Goal: Task Accomplishment & Management: Complete application form

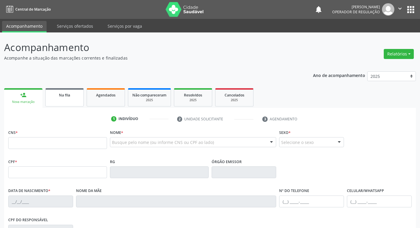
click at [56, 97] on div "Na fila" at bounding box center [64, 95] width 29 height 6
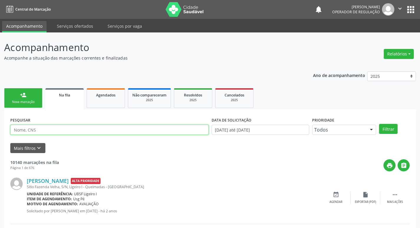
click at [73, 131] on input "text" at bounding box center [109, 130] width 198 height 10
paste input "706808238085124"
type input "706808238085124"
click at [379, 124] on button "Filtrar" at bounding box center [388, 129] width 19 height 10
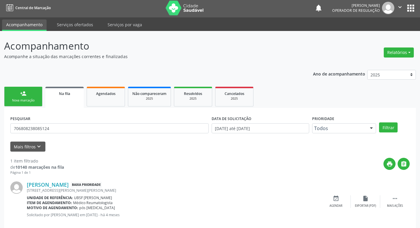
scroll to position [12, 0]
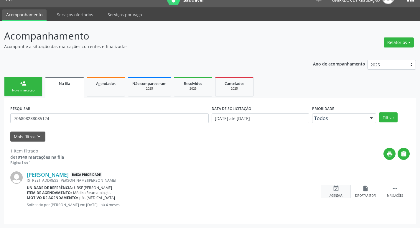
click at [345, 192] on div "event_available Agendar" at bounding box center [335, 191] width 29 height 13
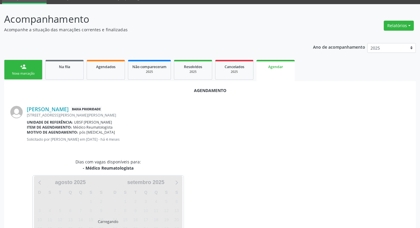
scroll to position [65, 0]
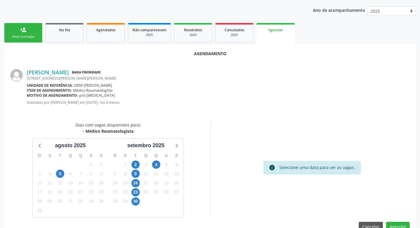
click at [160, 167] on div "4" at bounding box center [156, 164] width 8 height 9
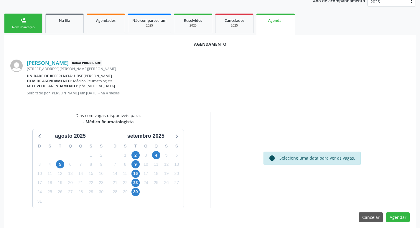
scroll to position [79, 0]
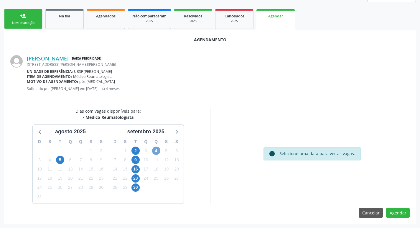
click at [158, 150] on span "4" at bounding box center [156, 151] width 8 height 8
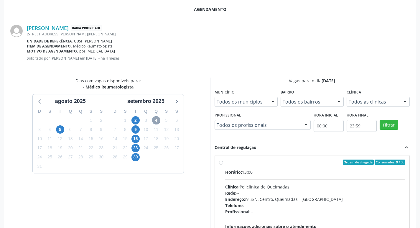
scroll to position [164, 0]
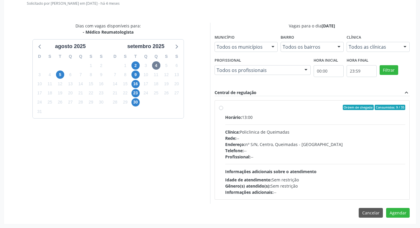
click at [264, 108] on div "Ordem de chegada Consumidos: 9 / 35" at bounding box center [315, 107] width 180 height 5
click at [223, 108] on input "Ordem de chegada Consumidos: 9 / 35 Horário: 13:00 Clínica: Policlinica de Quei…" at bounding box center [221, 107] width 4 height 5
radio input "true"
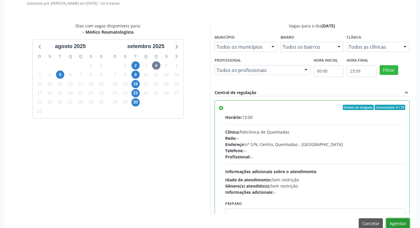
click at [400, 219] on button "Agendar" at bounding box center [398, 223] width 24 height 10
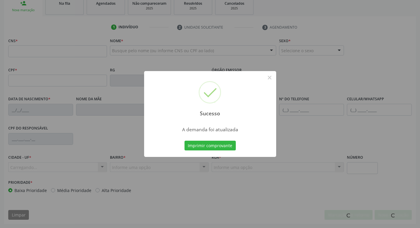
scroll to position [92, 0]
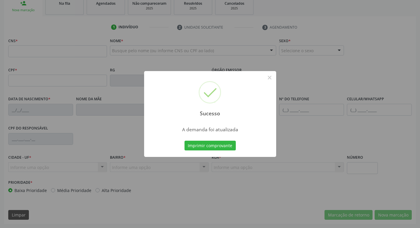
click at [369, 71] on div "Sucesso × A demanda foi atualizada Imprimir comprovante Cancel" at bounding box center [210, 114] width 420 height 228
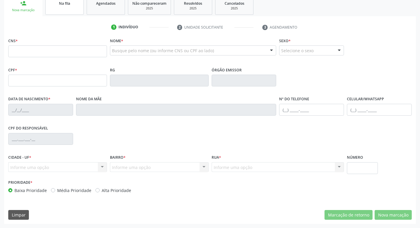
click at [72, 7] on link "Na fila" at bounding box center [64, 5] width 38 height 18
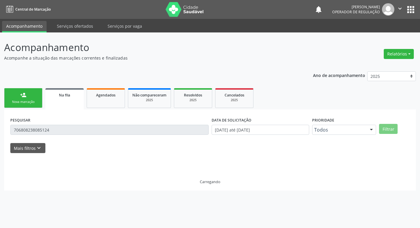
scroll to position [0, 0]
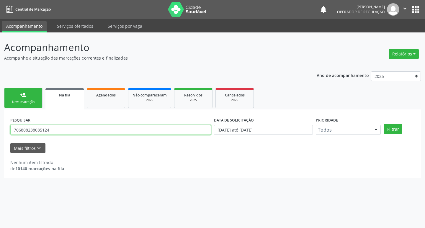
drag, startPoint x: 36, startPoint y: 134, endPoint x: 0, endPoint y: 134, distance: 36.0
click at [0, 134] on div "Acompanhamento Acompanhe a situação das marcações correntes e finalizadas Relat…" at bounding box center [212, 130] width 425 height 196
type input "706009367530548"
click at [383, 124] on button "Filtrar" at bounding box center [392, 129] width 19 height 10
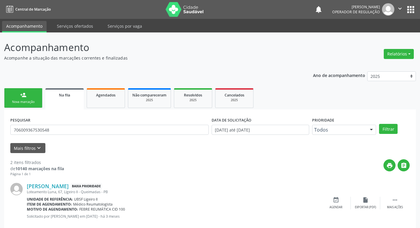
scroll to position [64, 0]
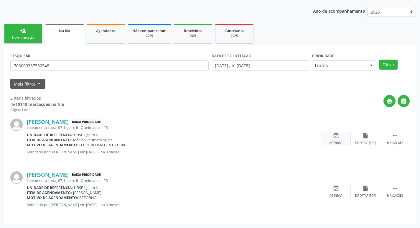
click at [338, 136] on icon "event_available" at bounding box center [336, 135] width 6 height 6
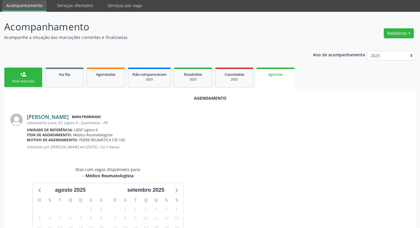
scroll to position [20, 0]
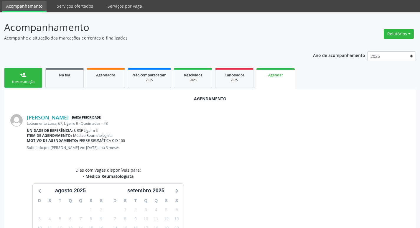
click at [32, 76] on link "person_add Nova marcação" at bounding box center [23, 78] width 38 height 20
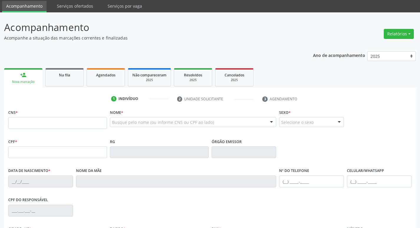
click at [71, 77] on div "Na fila" at bounding box center [64, 75] width 29 height 6
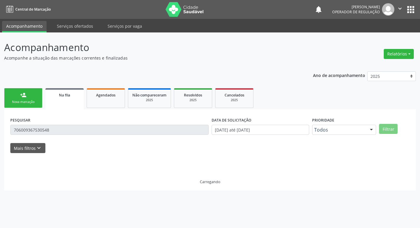
scroll to position [0, 0]
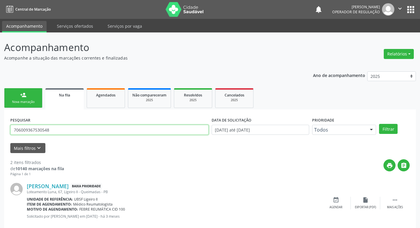
drag, startPoint x: 73, startPoint y: 128, endPoint x: 67, endPoint y: 128, distance: 6.5
click at [67, 128] on input "706009367530548" at bounding box center [109, 130] width 198 height 10
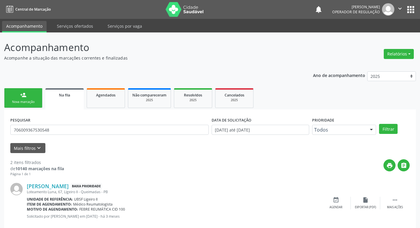
click at [241, 184] on div "[PERSON_NAME] Baixa Prioridade" at bounding box center [174, 186] width 295 height 6
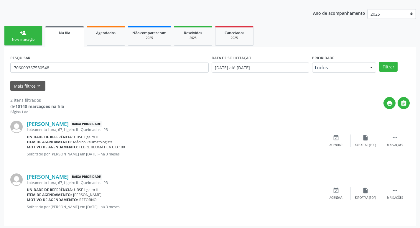
scroll to position [64, 0]
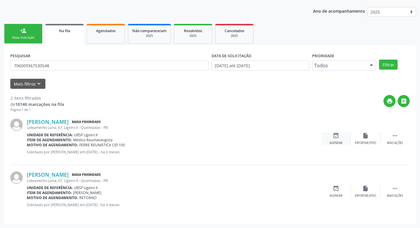
click at [344, 140] on div "event_available Agendar" at bounding box center [335, 138] width 29 height 13
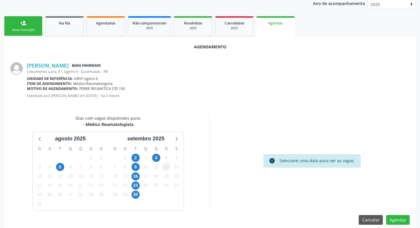
scroll to position [79, 0]
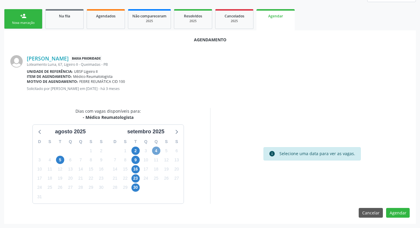
click at [158, 149] on span "4" at bounding box center [156, 151] width 8 height 8
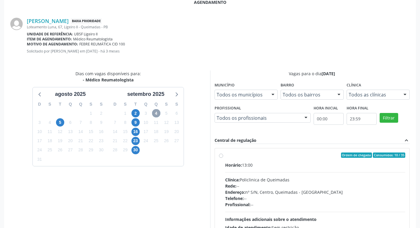
scroll to position [164, 0]
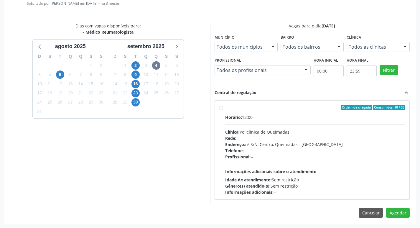
click at [274, 117] on div "Horário: 13:00" at bounding box center [315, 117] width 180 height 6
click at [223, 110] on input "Ordem de chegada Consumidos: 10 / 35 Horário: 13:00 Clínica: Policlinica de Que…" at bounding box center [221, 107] width 4 height 5
radio input "true"
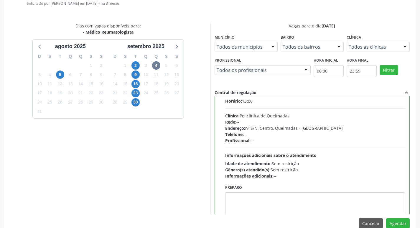
scroll to position [29, 0]
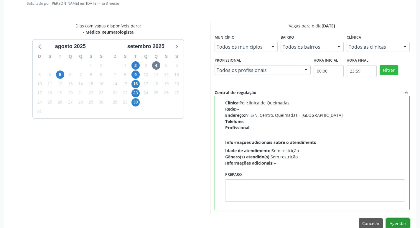
click at [400, 222] on button "Agendar" at bounding box center [398, 223] width 24 height 10
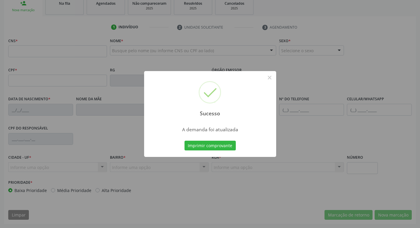
scroll to position [92, 0]
click at [84, 26] on div "Sucesso × A demanda foi atualizada Imprimir comprovante Cancel" at bounding box center [210, 114] width 420 height 228
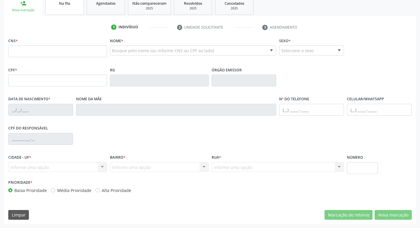
click at [65, 6] on div "Na fila" at bounding box center [64, 3] width 29 height 6
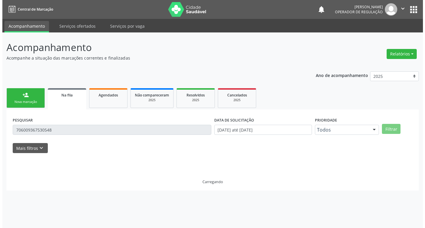
scroll to position [0, 0]
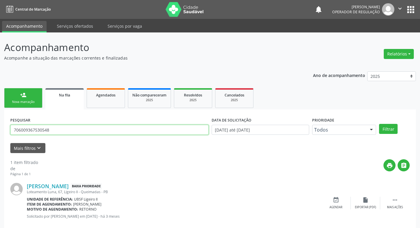
drag, startPoint x: 58, startPoint y: 129, endPoint x: 0, endPoint y: 128, distance: 57.8
click at [47, 129] on input "706009367530548" at bounding box center [109, 130] width 198 height 10
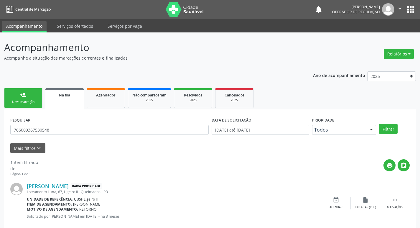
click at [0, 128] on div "Acompanhamento Acompanhe a situação das marcações correntes e finalizadas Relat…" at bounding box center [210, 135] width 420 height 207
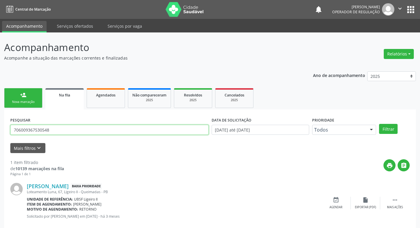
drag, startPoint x: 56, startPoint y: 132, endPoint x: 0, endPoint y: 137, distance: 55.9
click at [0, 137] on div "Acompanhamento Acompanhe a situação das marcações correntes e finalizadas Relat…" at bounding box center [210, 135] width 420 height 207
type input "704106198244578"
click at [379, 124] on button "Filtrar" at bounding box center [388, 129] width 19 height 10
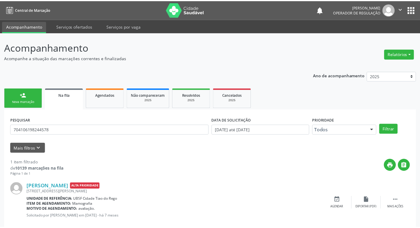
scroll to position [12, 0]
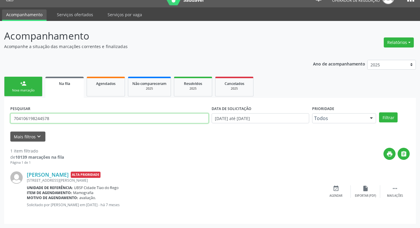
drag, startPoint x: 55, startPoint y: 118, endPoint x: 42, endPoint y: 120, distance: 12.6
click at [46, 120] on input "704106198244578" at bounding box center [109, 118] width 198 height 10
drag, startPoint x: 42, startPoint y: 120, endPoint x: 0, endPoint y: 121, distance: 42.2
click at [0, 121] on div "Acompanhamento Acompanhe a situação das marcações correntes e finalizadas Relat…" at bounding box center [210, 124] width 420 height 207
click at [70, 120] on input "704106198244578" at bounding box center [109, 118] width 198 height 10
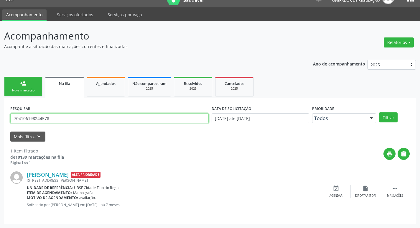
drag, startPoint x: 70, startPoint y: 120, endPoint x: 12, endPoint y: 119, distance: 57.2
click at [12, 119] on input "704106198244578" at bounding box center [109, 118] width 198 height 10
click at [97, 84] on span "Agendados" at bounding box center [105, 83] width 19 height 5
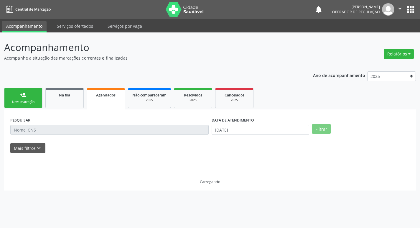
scroll to position [0, 0]
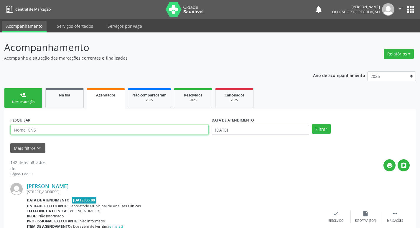
click at [71, 130] on input "text" at bounding box center [109, 130] width 198 height 10
paste input "704106198244578"
type input "704106198244578"
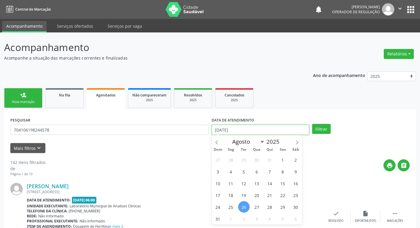
click at [275, 129] on input "[DATE]" at bounding box center [261, 130] width 98 height 10
click at [323, 127] on button "Filtrar" at bounding box center [321, 129] width 19 height 10
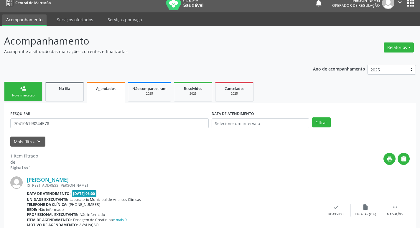
scroll to position [39, 0]
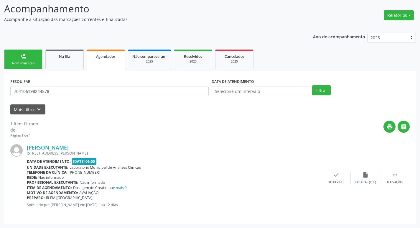
click at [22, 56] on div "person_add" at bounding box center [23, 56] width 6 height 6
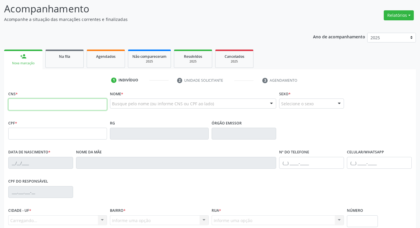
click at [30, 104] on input "text" at bounding box center [57, 104] width 99 height 12
paste input "704 1061 9824 4578"
type input "704 1061 9824 4578"
type input "065.820.454-82"
type input "[DATE]"
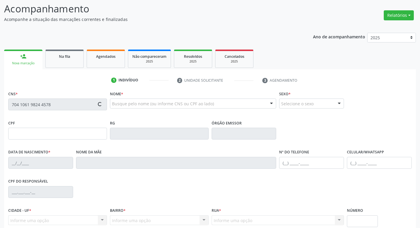
type input "[PERSON_NAME]"
type input "[PHONE_NUMBER]"
type input "1132"
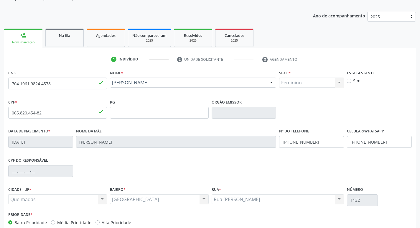
scroll to position [92, 0]
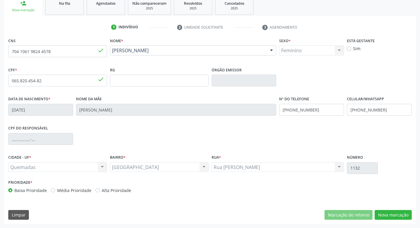
click at [379, 206] on div "CNS 704 1061 9824 4578 done Nome * [PERSON_NAME] [PERSON_NAME] CNS: 704 [DEMOGR…" at bounding box center [210, 130] width 412 height 188
click at [383, 211] on button "Nova marcação" at bounding box center [393, 215] width 37 height 10
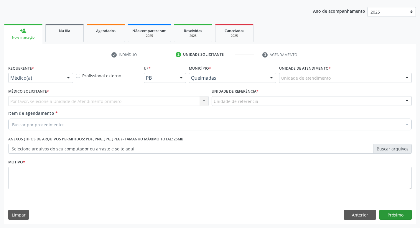
scroll to position [64, 0]
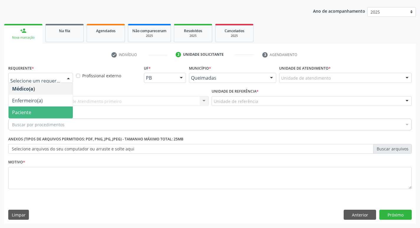
click at [56, 113] on span "Paciente" at bounding box center [41, 112] width 64 height 12
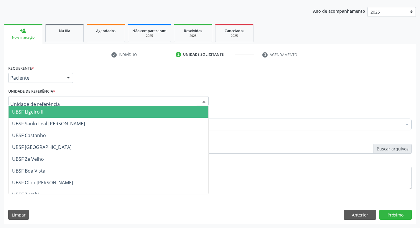
click at [65, 102] on div at bounding box center [108, 101] width 201 height 10
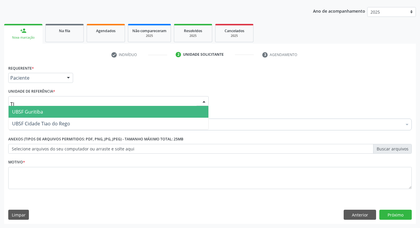
type input "TIA"
click at [68, 110] on span "UBSF Cidade Tiao do Rego" at bounding box center [41, 112] width 58 height 6
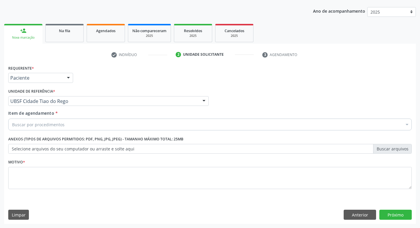
click at [108, 117] on div "Item de agendamento * Buscar por procedimentos Selecionar todos 0604320140 - Ab…" at bounding box center [210, 119] width 404 height 19
click at [107, 122] on div "Buscar por procedimentos" at bounding box center [210, 125] width 404 height 12
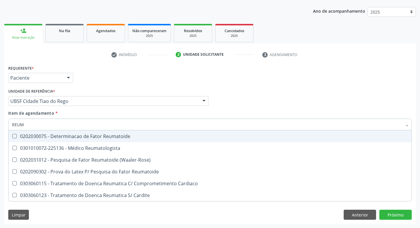
type input "REUMA"
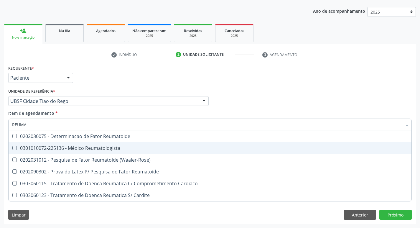
click at [93, 147] on div "0301010072-225136 - Médico Reumatologista" at bounding box center [210, 148] width 396 height 5
checkbox Reumatologista "true"
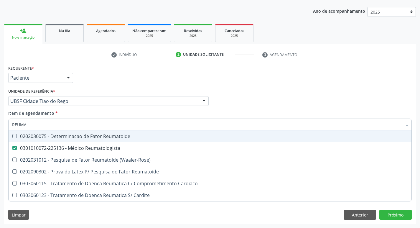
click at [302, 80] on div "Requerente * Paciente Médico(a) Enfermeiro(a) Paciente Nenhum resultado encontr…" at bounding box center [210, 75] width 407 height 23
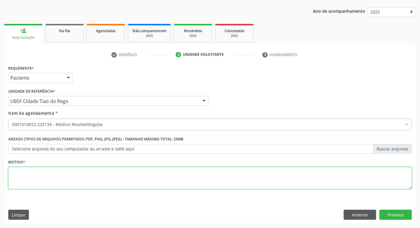
click at [39, 173] on textarea at bounding box center [210, 178] width 404 height 22
type textarea "ARTRITE"
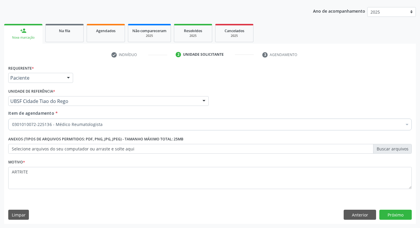
click at [382, 208] on div "Requerente * Paciente Médico(a) Enfermeiro(a) Paciente Nenhum resultado encontr…" at bounding box center [210, 144] width 412 height 160
click at [385, 213] on button "Próximo" at bounding box center [396, 215] width 32 height 10
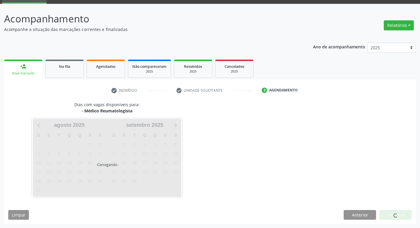
scroll to position [29, 0]
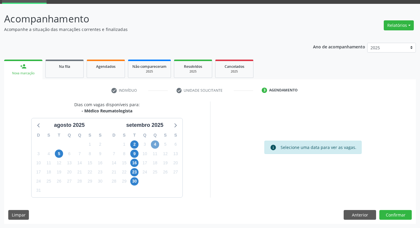
click at [157, 145] on span "4" at bounding box center [155, 144] width 8 height 8
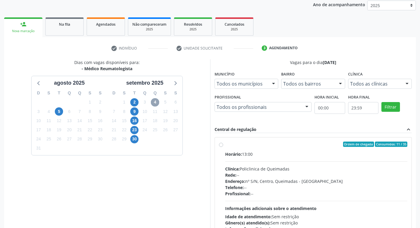
scroll to position [114, 0]
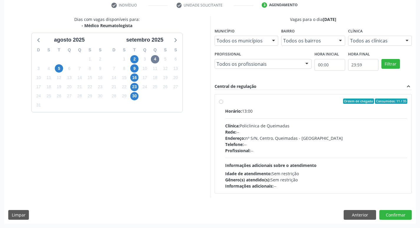
click at [333, 95] on div "Ordem de chegada Consumidos: 11 / 35 Horário: 13:00 Clínica: Policlinica de Que…" at bounding box center [313, 143] width 197 height 99
radio input "true"
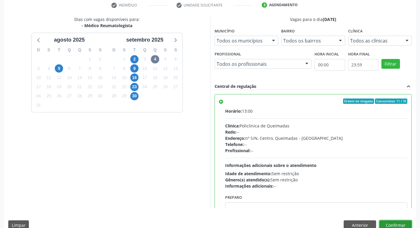
click at [398, 222] on button "Confirmar" at bounding box center [396, 225] width 32 height 10
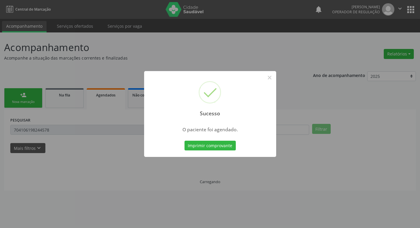
scroll to position [0, 0]
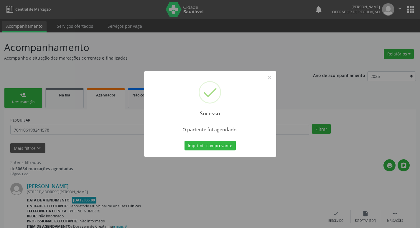
click at [85, 77] on div "Sucesso × O paciente foi agendado. Imprimir comprovante Cancel" at bounding box center [210, 114] width 420 height 228
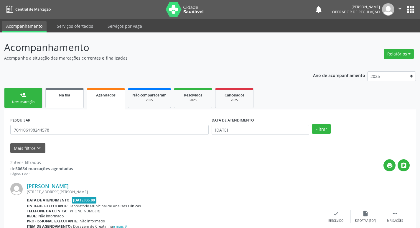
click at [50, 101] on link "Na fila" at bounding box center [64, 98] width 38 height 20
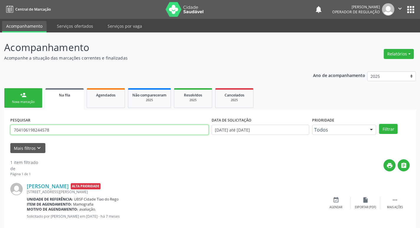
drag, startPoint x: 81, startPoint y: 129, endPoint x: 0, endPoint y: 145, distance: 82.6
click at [0, 145] on div "Acompanhamento Acompanhe a situação das marcações correntes e finalizadas Relat…" at bounding box center [210, 135] width 420 height 207
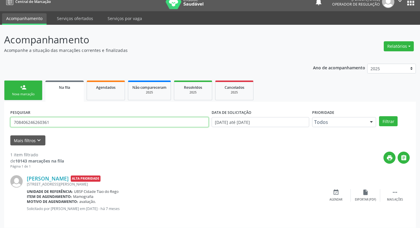
scroll to position [12, 0]
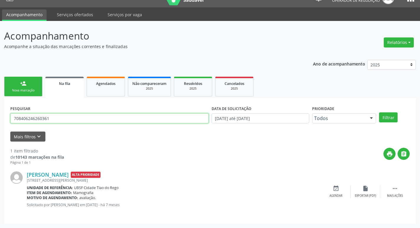
drag, startPoint x: 62, startPoint y: 117, endPoint x: 5, endPoint y: 106, distance: 58.3
click at [0, 105] on div "Acompanhamento Acompanhe a situação das marcações correntes e finalizadas Relat…" at bounding box center [210, 124] width 420 height 207
type input "708406246260361"
click at [13, 83] on link "person_add Nova marcação" at bounding box center [23, 87] width 38 height 20
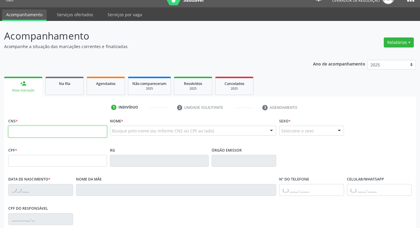
click at [47, 132] on input "text" at bounding box center [57, 132] width 99 height 12
paste input "708 4062 4626 0361"
type input "708 4062 4626 0361"
type input "886.194.004-87"
type input "[DATE]"
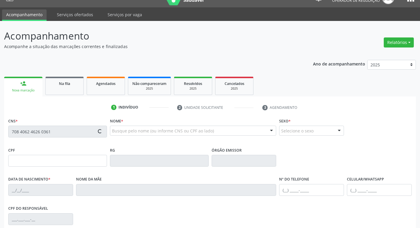
type input "[PERSON_NAME]"
type input "[PHONE_NUMBER]"
type input "819.586.767-72"
type input "268"
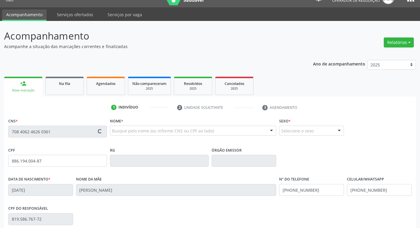
scroll to position [92, 0]
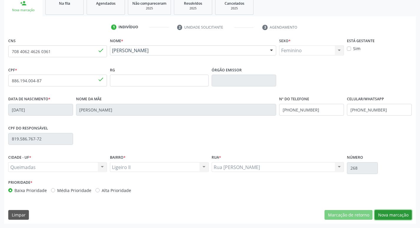
click at [407, 216] on button "Nova marcação" at bounding box center [393, 215] width 37 height 10
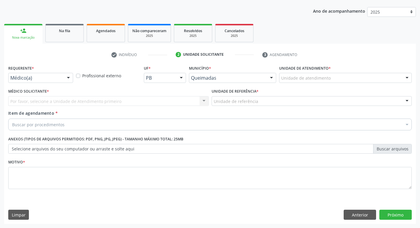
scroll to position [64, 0]
click at [67, 78] on div at bounding box center [68, 78] width 9 height 10
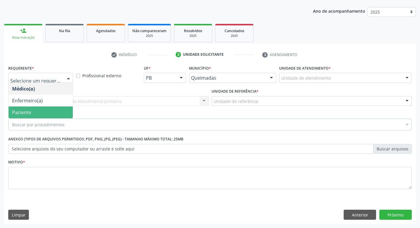
click at [50, 111] on span "Paciente" at bounding box center [41, 112] width 64 height 12
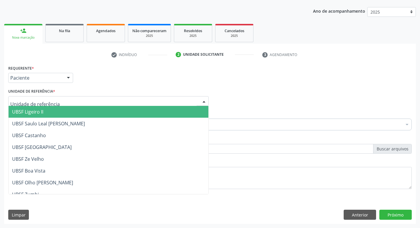
click at [57, 99] on div at bounding box center [108, 101] width 201 height 10
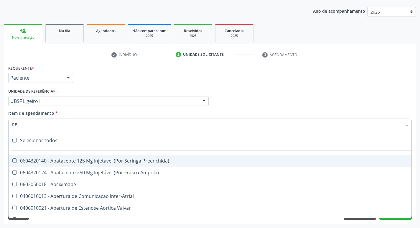
type input "REU"
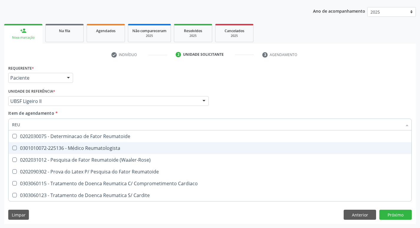
click at [46, 146] on div "0301010072-225136 - Médico Reumatologista" at bounding box center [210, 148] width 396 height 5
checkbox Reumatologista "true"
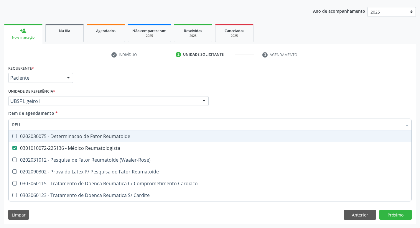
click at [138, 90] on div "Unidade de referência * UBSF Ligeiro II UBSF Ligeiro II UBSF Saulo Leal [PERSON…" at bounding box center [108, 96] width 201 height 19
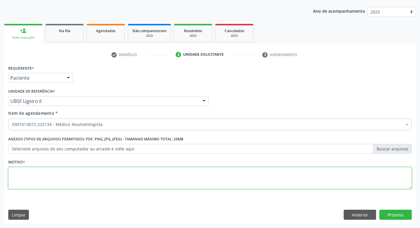
click at [61, 178] on textarea at bounding box center [210, 178] width 404 height 22
type textarea "AVALIAÇÃO"
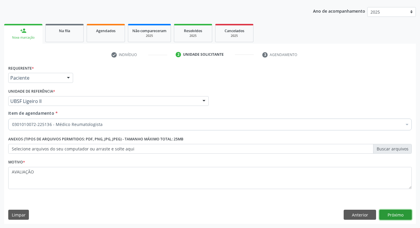
click at [396, 212] on button "Próximo" at bounding box center [396, 215] width 32 height 10
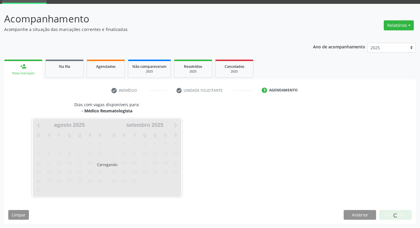
scroll to position [29, 0]
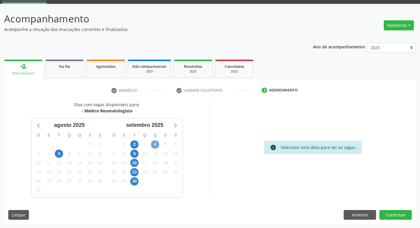
click at [158, 144] on span "4" at bounding box center [155, 144] width 8 height 8
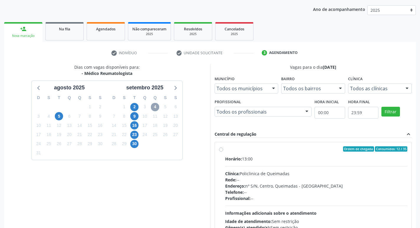
scroll to position [114, 0]
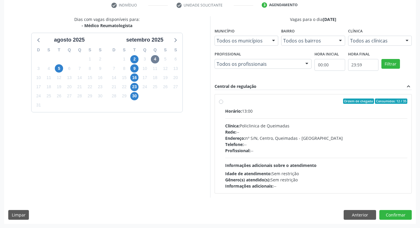
click at [304, 116] on div "Horário: 13:00 Clínica: Policlinica de Queimadas Rede: -- Endereço: nº S/N, Cen…" at bounding box center [316, 148] width 183 height 81
click at [223, 104] on input "Ordem de chegada Consumidos: 12 / 35 Horário: 13:00 Clínica: Policlinica de Que…" at bounding box center [221, 100] width 4 height 5
radio input "true"
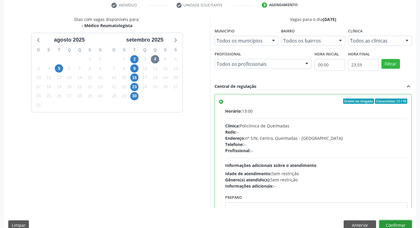
click at [392, 224] on button "Confirmar" at bounding box center [396, 225] width 32 height 10
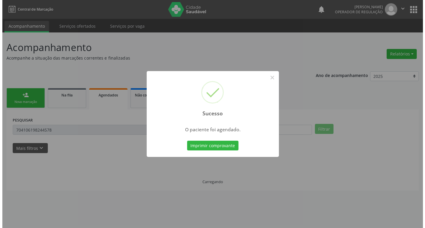
scroll to position [0, 0]
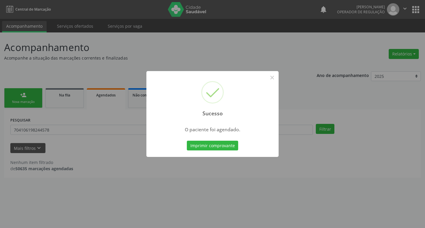
click at [132, 64] on div "Sucesso × O paciente foi agendado. Imprimir comprovante Cancel" at bounding box center [212, 114] width 425 height 228
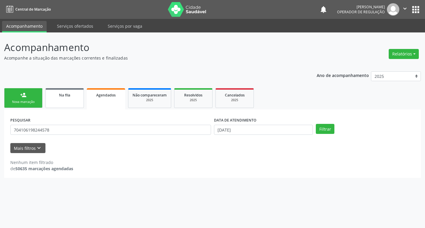
click at [69, 100] on link "Na fila" at bounding box center [64, 98] width 38 height 20
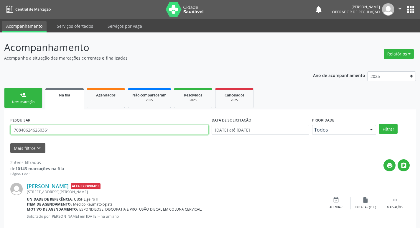
drag, startPoint x: 4, startPoint y: 129, endPoint x: 0, endPoint y: 129, distance: 4.4
click at [0, 129] on div "Acompanhamento Acompanhe a situação das marcações correntes e finalizadas Relat…" at bounding box center [210, 162] width 420 height 260
type input "706706532515210"
click at [379, 124] on button "Filtrar" at bounding box center [388, 129] width 19 height 10
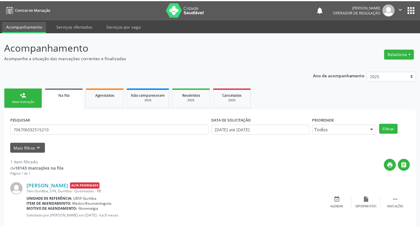
scroll to position [12, 0]
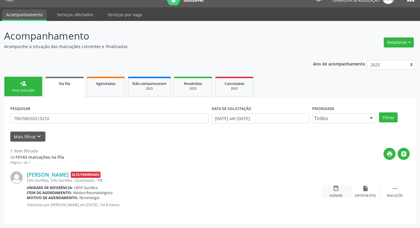
click at [341, 191] on div "event_available Agendar" at bounding box center [335, 191] width 29 height 13
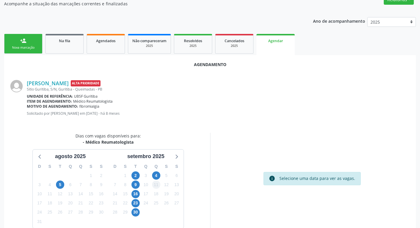
scroll to position [65, 0]
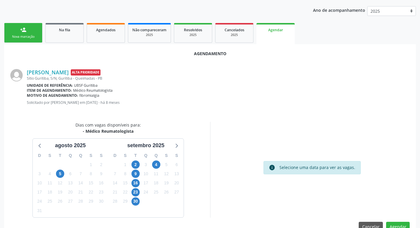
click at [162, 160] on div "5" at bounding box center [166, 164] width 8 height 9
click at [157, 167] on span "4" at bounding box center [156, 164] width 8 height 8
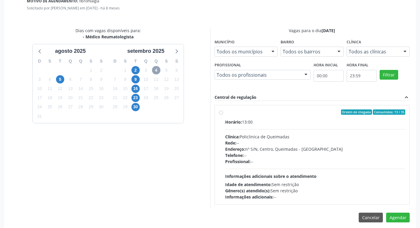
scroll to position [164, 0]
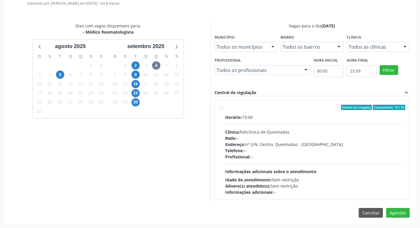
click at [287, 108] on div "Ordem de chegada Consumidos: 13 / 35" at bounding box center [315, 107] width 180 height 5
click at [223, 108] on input "Ordem de chegada Consumidos: 13 / 35 Horário: 13:00 Clínica: Policlinica de Que…" at bounding box center [221, 107] width 4 height 5
radio input "true"
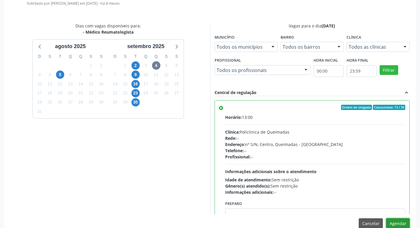
click at [398, 221] on button "Agendar" at bounding box center [398, 223] width 24 height 10
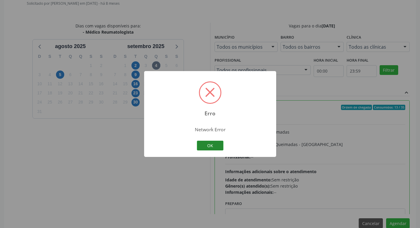
click at [221, 143] on button "OK" at bounding box center [210, 146] width 27 height 10
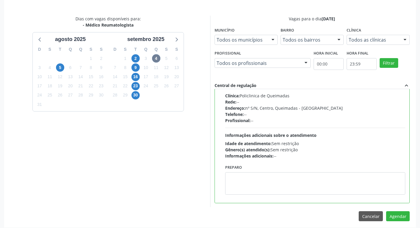
scroll to position [175, 0]
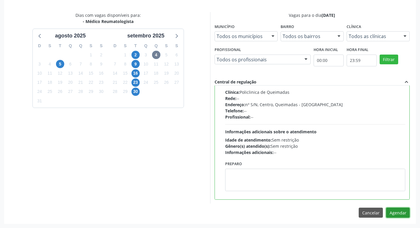
click at [399, 213] on button "Agendar" at bounding box center [398, 213] width 24 height 10
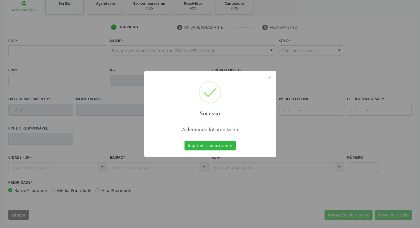
scroll to position [92, 0]
click at [271, 78] on button "×" at bounding box center [270, 78] width 10 height 10
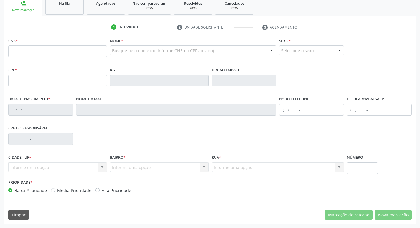
drag, startPoint x: 100, startPoint y: 5, endPoint x: 209, endPoint y: 29, distance: 111.5
click at [100, 5] on span "Agendados" at bounding box center [105, 3] width 19 height 5
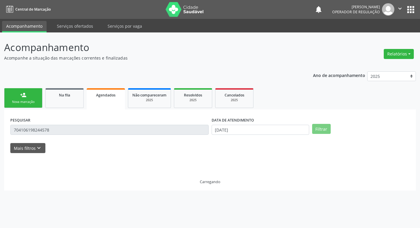
scroll to position [0, 0]
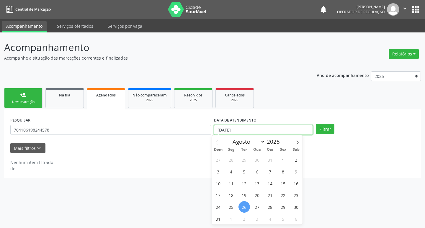
click at [243, 129] on input "[DATE]" at bounding box center [263, 130] width 99 height 10
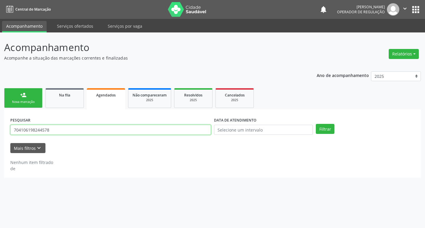
drag, startPoint x: 84, startPoint y: 133, endPoint x: 0, endPoint y: 133, distance: 83.7
click at [0, 133] on div "Acompanhamento Acompanhe a situação das marcações correntes e finalizadas Relat…" at bounding box center [212, 130] width 425 height 196
type input "701405601169631"
click at [316, 124] on button "Filtrar" at bounding box center [325, 129] width 19 height 10
drag, startPoint x: 66, startPoint y: 134, endPoint x: 16, endPoint y: 135, distance: 50.5
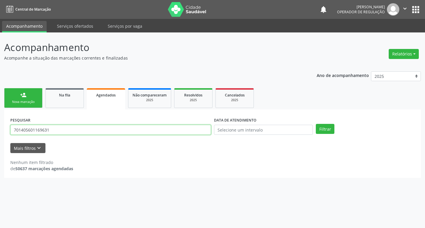
click at [16, 135] on div "PESQUISAR 701405601169631" at bounding box center [110, 127] width 203 height 23
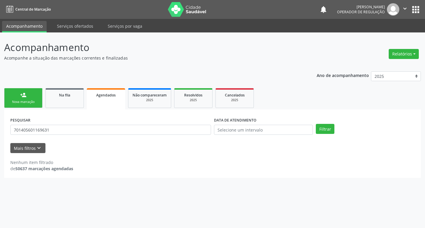
click at [13, 135] on div "PESQUISAR 701405601169631" at bounding box center [110, 127] width 203 height 23
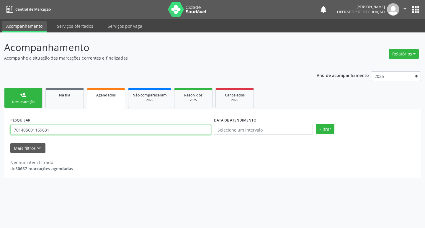
drag, startPoint x: 50, startPoint y: 131, endPoint x: 0, endPoint y: 121, distance: 50.4
click at [1, 121] on div "Acompanhamento Acompanhe a situação das marcações correntes e finalizadas Relat…" at bounding box center [212, 130] width 425 height 196
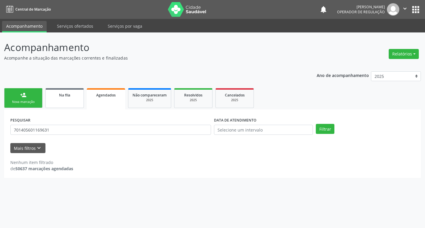
click at [69, 104] on link "Na fila" at bounding box center [64, 98] width 38 height 20
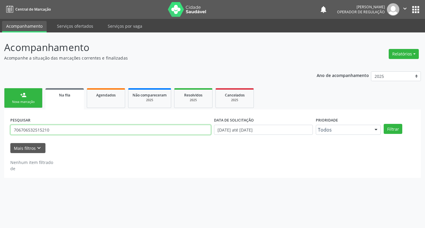
drag, startPoint x: 69, startPoint y: 133, endPoint x: 13, endPoint y: 132, distance: 56.0
click at [13, 132] on input "706706532515210" at bounding box center [110, 130] width 201 height 10
paste input "701405601169631"
type input "701405601169631"
click at [383, 124] on button "Filtrar" at bounding box center [392, 129] width 19 height 10
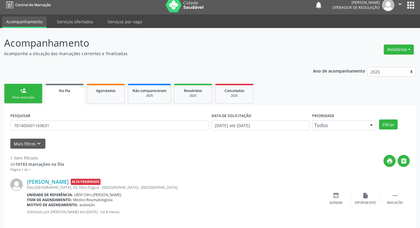
scroll to position [12, 0]
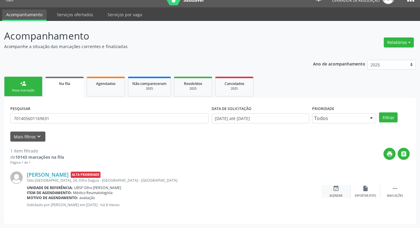
click at [339, 192] on div "event_available Agendar" at bounding box center [335, 191] width 29 height 13
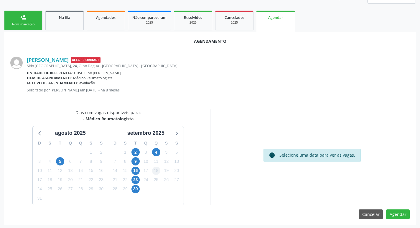
scroll to position [79, 0]
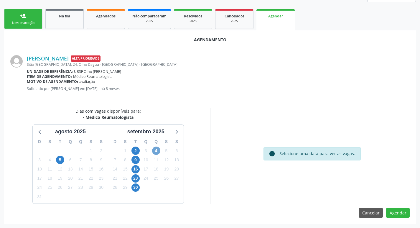
click at [157, 148] on span "4" at bounding box center [156, 151] width 8 height 8
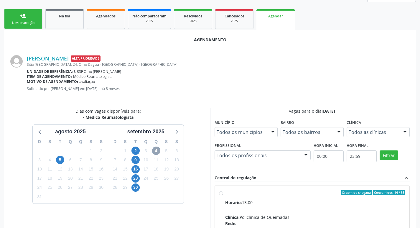
scroll to position [164, 0]
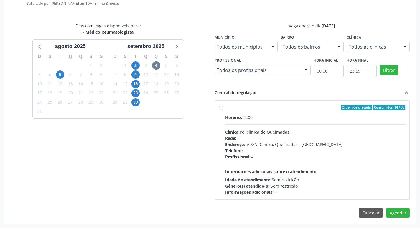
click at [254, 105] on div "Ordem de chegada Consumidos: 14 / 35" at bounding box center [315, 107] width 180 height 5
click at [223, 105] on input "Ordem de chegada Consumidos: 14 / 35 Horário: 13:00 Clínica: Policlinica de Que…" at bounding box center [221, 107] width 4 height 5
radio input "true"
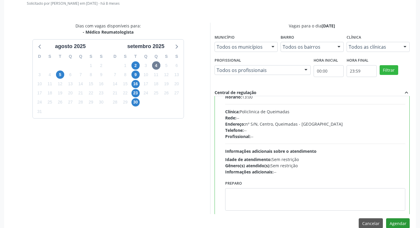
scroll to position [29, 0]
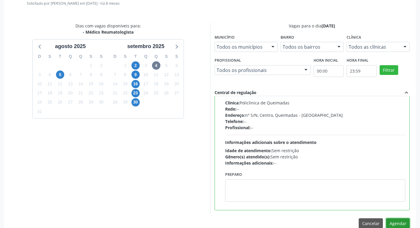
click at [400, 219] on button "Agendar" at bounding box center [398, 223] width 24 height 10
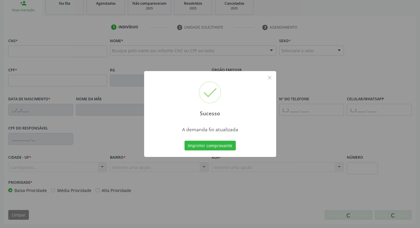
scroll to position [92, 0]
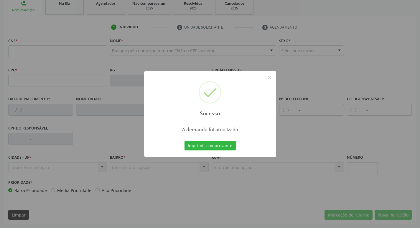
click at [73, 29] on div "Sucesso × A demanda foi atualizada Imprimir comprovante Cancel" at bounding box center [210, 114] width 420 height 228
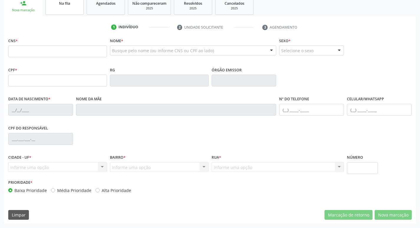
click at [73, 6] on div "Na fila" at bounding box center [64, 3] width 29 height 6
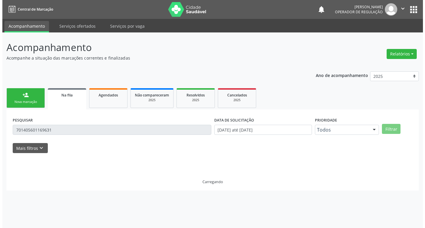
scroll to position [0, 0]
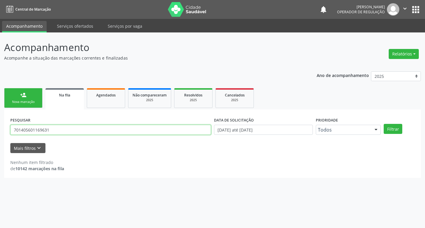
drag, startPoint x: 64, startPoint y: 126, endPoint x: 0, endPoint y: 119, distance: 64.1
click at [0, 123] on div "Acompanhamento Acompanhe a situação das marcações correntes e finalizadas Relat…" at bounding box center [212, 130] width 425 height 196
type input "705007068715058"
click at [383, 124] on button "Filtrar" at bounding box center [392, 129] width 19 height 10
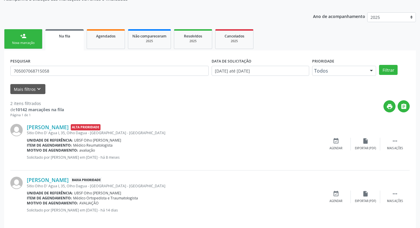
scroll to position [64, 0]
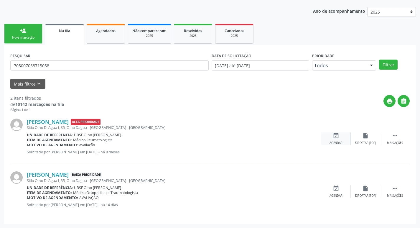
click at [336, 138] on icon "event_available" at bounding box center [336, 135] width 6 height 6
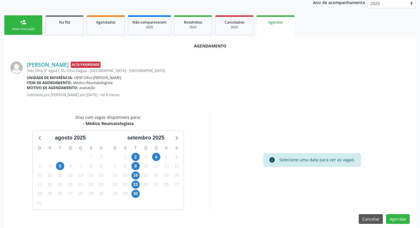
scroll to position [79, 0]
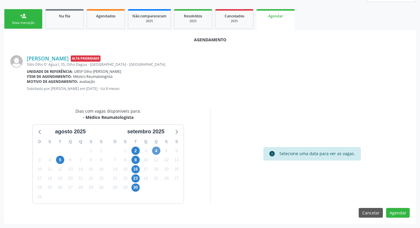
click at [158, 147] on div "4" at bounding box center [156, 150] width 8 height 9
click at [158, 149] on span "4" at bounding box center [156, 151] width 8 height 8
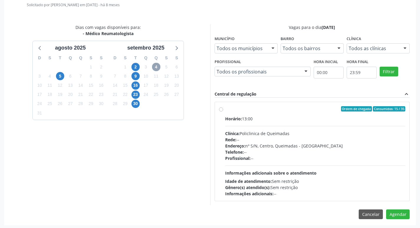
scroll to position [164, 0]
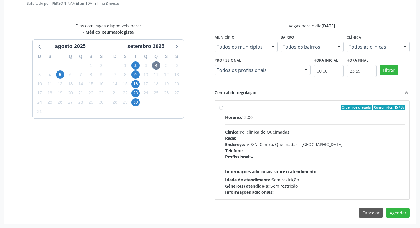
click at [291, 104] on div "Ordem de chegada Consumidos: 15 / 35 Horário: 13:00 Clínica: Policlinica de Que…" at bounding box center [312, 150] width 195 height 99
radio input "true"
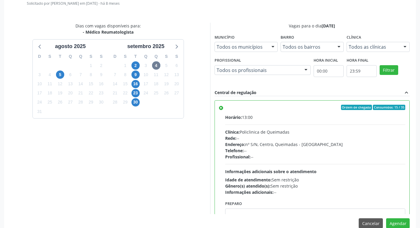
scroll to position [29, 0]
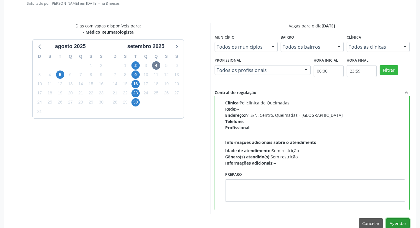
click at [404, 220] on button "Agendar" at bounding box center [398, 223] width 24 height 10
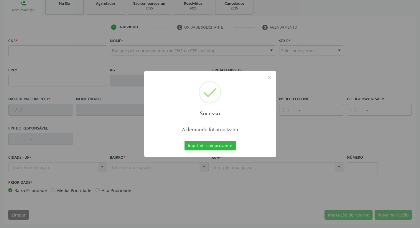
scroll to position [92, 0]
click at [73, 12] on div "Sucesso × A demanda foi atualizada Imprimir comprovante Cancel" at bounding box center [210, 114] width 420 height 228
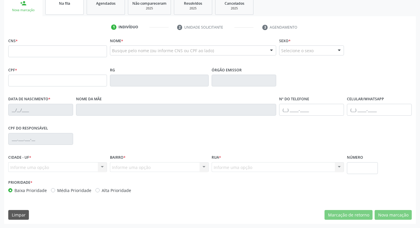
click at [77, 11] on link "Na fila" at bounding box center [64, 5] width 38 height 18
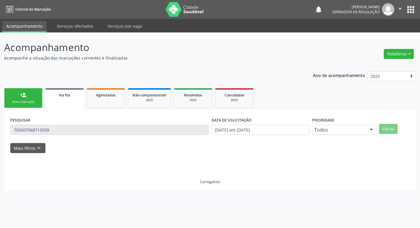
scroll to position [0, 0]
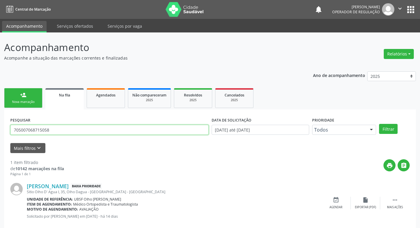
drag, startPoint x: 47, startPoint y: 130, endPoint x: 0, endPoint y: 130, distance: 47.5
click at [0, 130] on div "Acompanhamento Acompanhe a situação das marcações correntes e finalizadas Relat…" at bounding box center [210, 135] width 420 height 207
type input "702804125902066"
click at [379, 124] on button "Filtrar" at bounding box center [388, 129] width 19 height 10
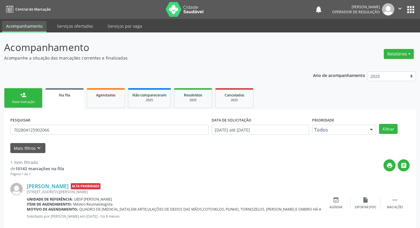
scroll to position [12, 0]
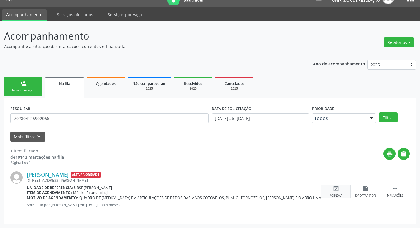
click at [344, 194] on div "event_available Agendar" at bounding box center [335, 191] width 29 height 13
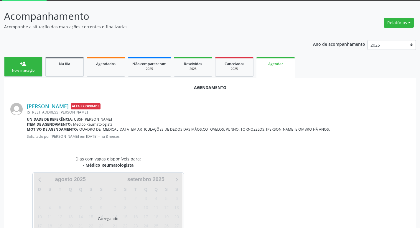
scroll to position [65, 0]
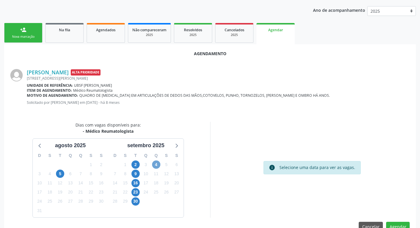
click at [157, 166] on span "4" at bounding box center [156, 164] width 8 height 8
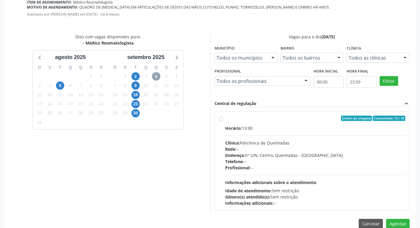
scroll to position [164, 0]
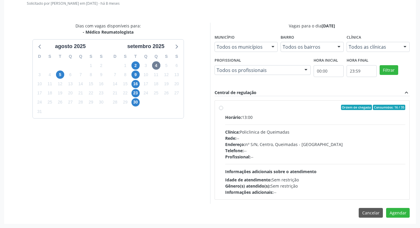
click at [304, 107] on div "Ordem de chegada Consumidos: 16 / 35" at bounding box center [315, 107] width 180 height 5
click at [223, 107] on input "Ordem de chegada Consumidos: 16 / 35 Horário: 13:00 Clínica: Policlinica de Que…" at bounding box center [221, 107] width 4 height 5
radio input "true"
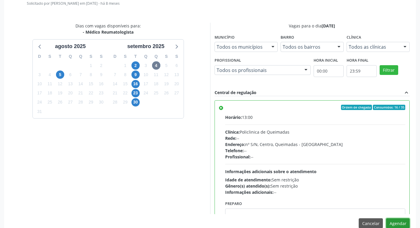
click at [401, 224] on button "Agendar" at bounding box center [398, 223] width 24 height 10
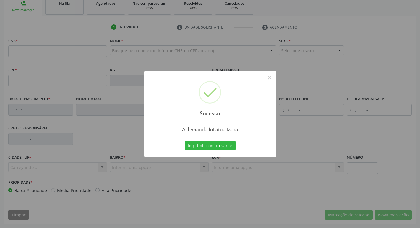
scroll to position [92, 0]
click at [85, 28] on div "Sucesso × A demanda foi atualizada Imprimir comprovante Cancel" at bounding box center [210, 114] width 420 height 228
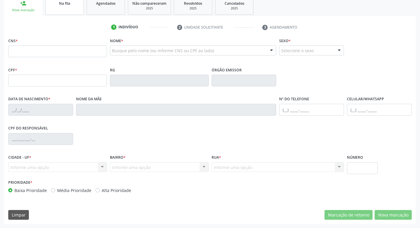
click at [72, 7] on link "Na fila" at bounding box center [64, 5] width 38 height 18
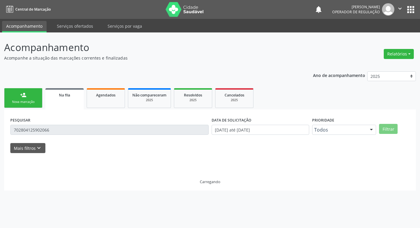
scroll to position [0, 0]
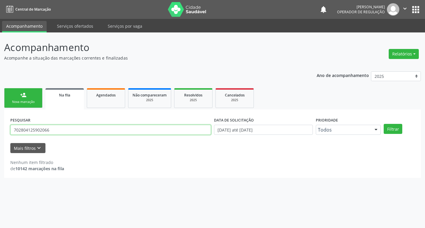
drag, startPoint x: 58, startPoint y: 130, endPoint x: 0, endPoint y: 132, distance: 58.4
click at [0, 132] on div "Acompanhamento Acompanhe a situação das marcações correntes e finalizadas Relat…" at bounding box center [212, 130] width 425 height 196
type input "700407710923950"
click at [383, 124] on button "Filtrar" at bounding box center [392, 129] width 19 height 10
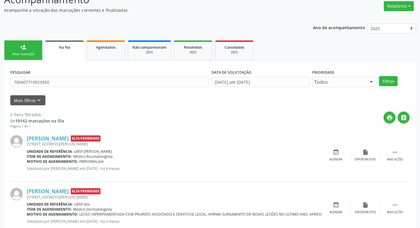
scroll to position [64, 0]
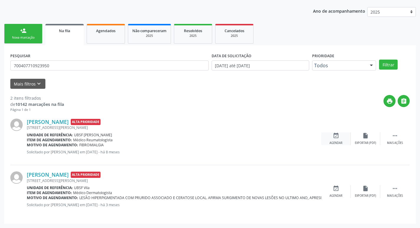
click at [340, 137] on div "event_available Agendar" at bounding box center [335, 138] width 29 height 13
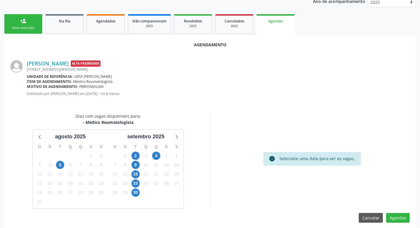
scroll to position [79, 0]
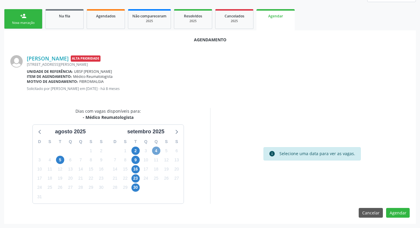
click at [157, 150] on span "4" at bounding box center [156, 151] width 8 height 8
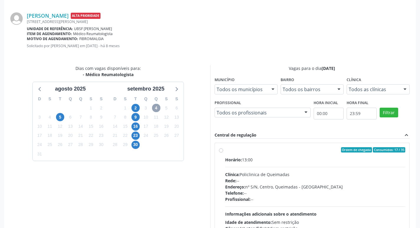
scroll to position [164, 0]
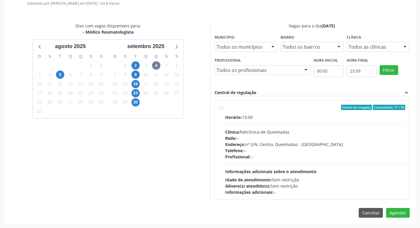
click at [298, 111] on label "Ordem de chegada Consumidos: 17 / 35 Horário: 13:00 Clínica: Policlinica de Que…" at bounding box center [315, 150] width 180 height 91
click at [223, 110] on input "Ordem de chegada Consumidos: 17 / 35 Horário: 13:00 Clínica: Policlinica de Que…" at bounding box center [221, 107] width 4 height 5
radio input "true"
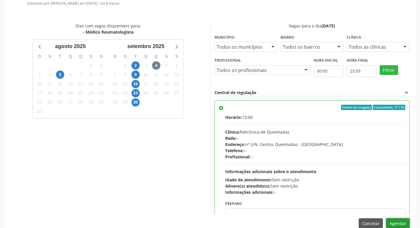
click at [398, 220] on button "Agendar" at bounding box center [398, 223] width 24 height 10
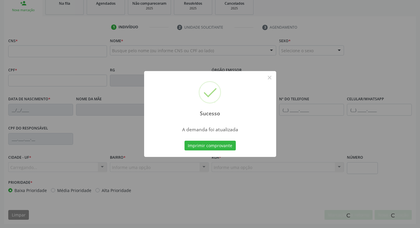
scroll to position [92, 0]
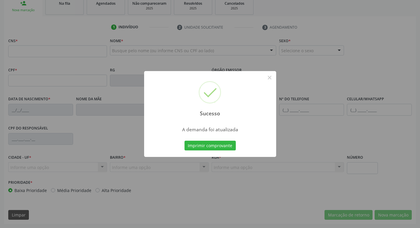
click at [38, 27] on div "Sucesso × A demanda foi atualizada Imprimir comprovante Cancel" at bounding box center [210, 114] width 420 height 228
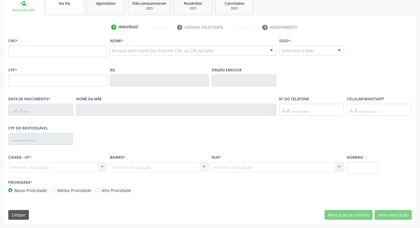
click at [54, 8] on link "Na fila" at bounding box center [64, 5] width 38 height 18
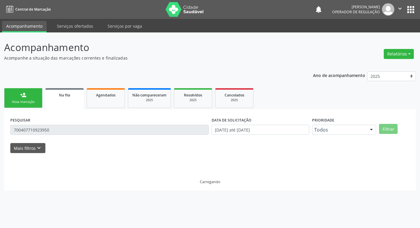
scroll to position [0, 0]
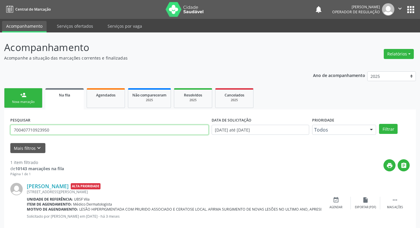
click at [65, 129] on input "700407710923950" at bounding box center [109, 130] width 198 height 10
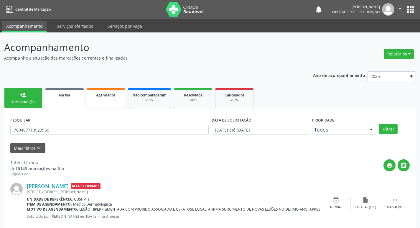
click at [96, 104] on link "Agendados" at bounding box center [106, 98] width 38 height 20
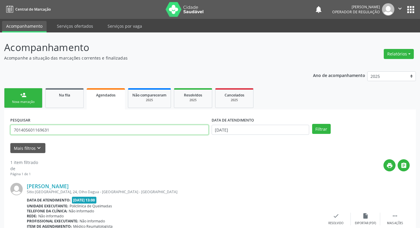
drag, startPoint x: 30, startPoint y: 133, endPoint x: 22, endPoint y: 100, distance: 34.1
click at [0, 133] on div "Acompanhamento Acompanhe a situação das marcações correntes e finalizadas Relat…" at bounding box center [210, 151] width 420 height 239
type input "700907939134295"
click at [312, 124] on button "Filtrar" at bounding box center [321, 129] width 19 height 10
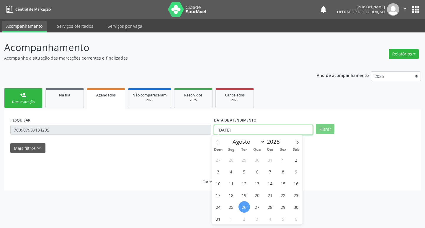
click at [279, 132] on input "[DATE]" at bounding box center [263, 130] width 99 height 10
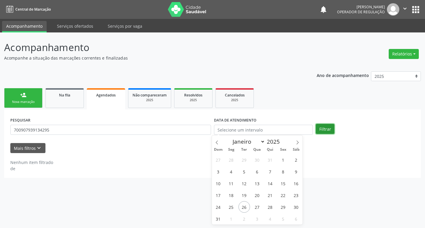
click at [331, 133] on button "Filtrar" at bounding box center [325, 129] width 19 height 10
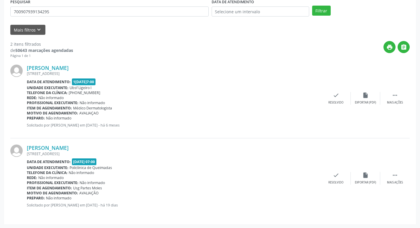
scroll to position [119, 0]
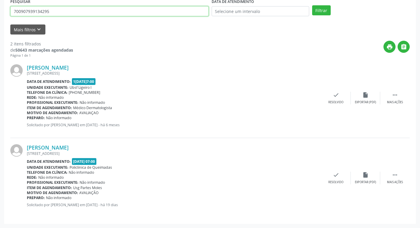
click at [62, 10] on input "700907939134295" at bounding box center [109, 11] width 198 height 10
drag, startPoint x: 53, startPoint y: 12, endPoint x: 5, endPoint y: 14, distance: 48.7
click at [5, 14] on div "PESQUISAR 700907939134295 DATA DE ATENDIMENTO Filtrar UNIDADE DE REFERÊNCIA Sel…" at bounding box center [210, 107] width 412 height 233
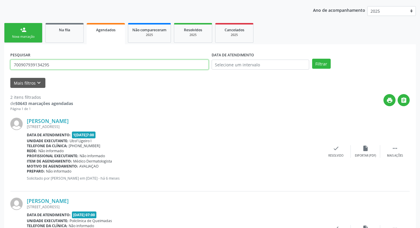
scroll to position [1, 0]
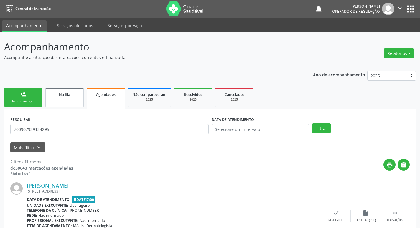
click at [68, 98] on link "Na fila" at bounding box center [64, 98] width 38 height 20
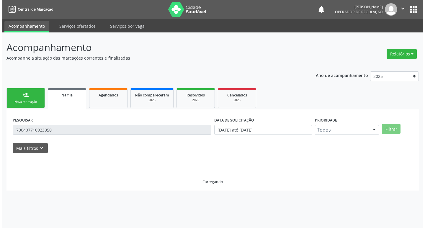
scroll to position [0, 0]
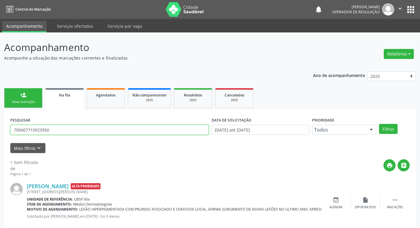
drag, startPoint x: 57, startPoint y: 133, endPoint x: 0, endPoint y: 134, distance: 57.2
click at [0, 134] on div "Acompanhamento Acompanhe a situação das marcações correntes e finalizadas Relat…" at bounding box center [210, 135] width 420 height 207
paste input "700907939134295"
type input "700907939134295"
click at [379, 124] on button "Filtrar" at bounding box center [388, 129] width 19 height 10
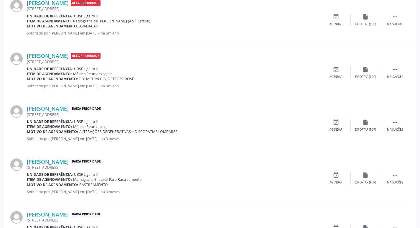
scroll to position [193, 0]
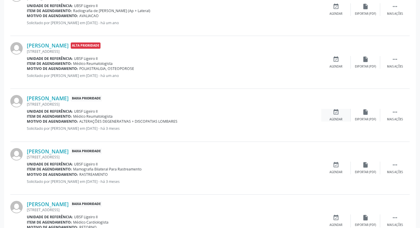
click at [341, 114] on div "event_available Agendar" at bounding box center [335, 115] width 29 height 13
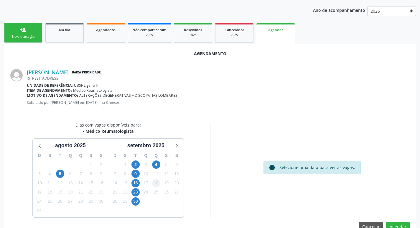
scroll to position [79, 0]
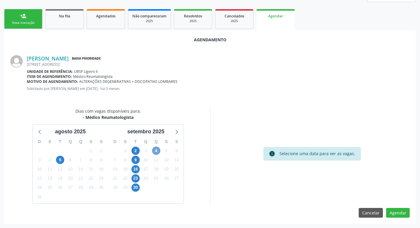
click at [159, 152] on span "4" at bounding box center [156, 151] width 8 height 8
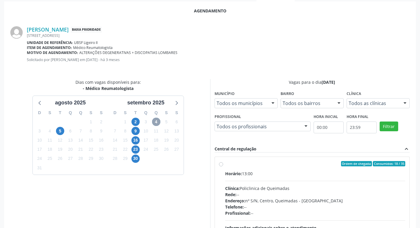
scroll to position [164, 0]
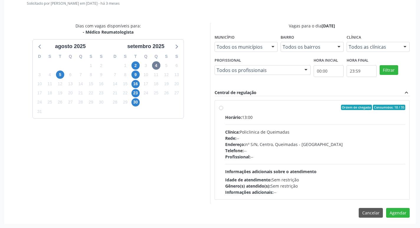
click at [294, 100] on div "Ordem de chegada Consumidos: 18 / 35 Horário: 13:00 Clínica: Policlinica de Que…" at bounding box center [313, 150] width 196 height 108
click at [292, 105] on div "Ordem de chegada Consumidos: 18 / 35" at bounding box center [315, 107] width 180 height 5
click at [223, 105] on input "Ordem de chegada Consumidos: 18 / 35 Horário: 13:00 Clínica: Policlinica de Que…" at bounding box center [221, 107] width 4 height 5
radio input "true"
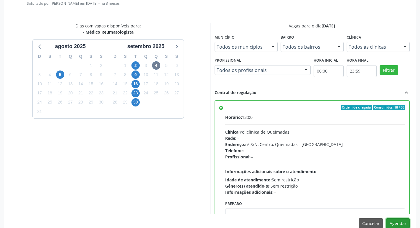
click at [394, 226] on button "Agendar" at bounding box center [398, 223] width 24 height 10
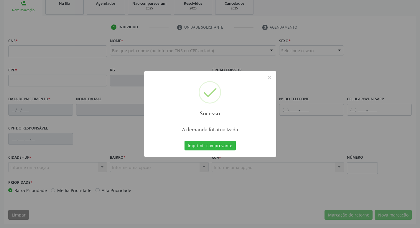
scroll to position [92, 0]
click at [127, 17] on div "Sucesso × A demanda foi atualizada Imprimir comprovante Cancel" at bounding box center [210, 114] width 420 height 228
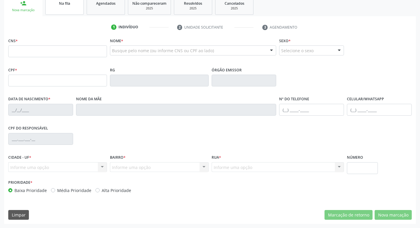
click at [73, 7] on link "Na fila" at bounding box center [64, 5] width 38 height 18
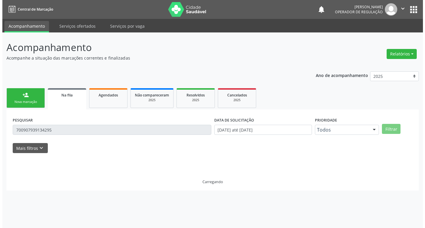
scroll to position [0, 0]
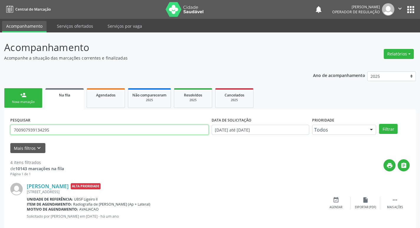
drag, startPoint x: 63, startPoint y: 128, endPoint x: 0, endPoint y: 128, distance: 63.1
click at [0, 128] on div "Acompanhamento Acompanhe a situação das marcações correntes e finalizadas Relat…" at bounding box center [210, 215] width 420 height 366
type input "704000870528162"
click at [379, 124] on button "Filtrar" at bounding box center [388, 129] width 19 height 10
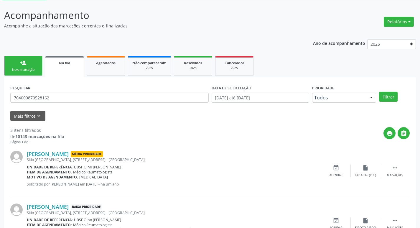
scroll to position [117, 0]
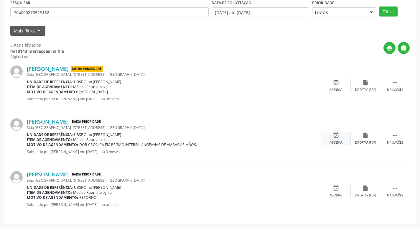
click at [341, 142] on div "Agendar" at bounding box center [336, 143] width 13 height 4
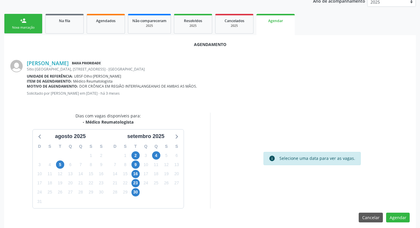
scroll to position [79, 0]
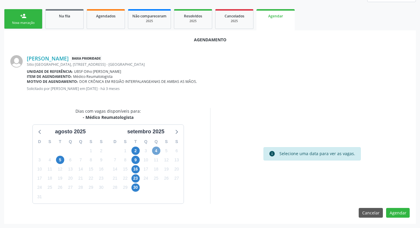
click at [157, 147] on span "4" at bounding box center [156, 151] width 8 height 8
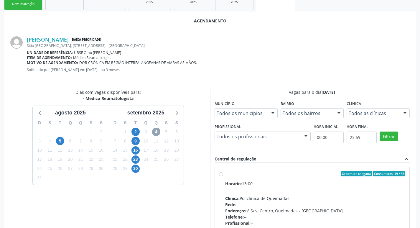
scroll to position [164, 0]
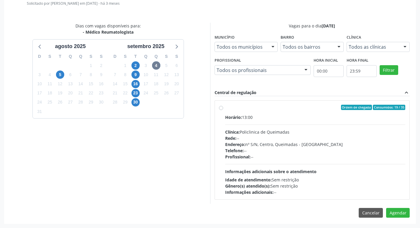
click at [302, 111] on label "Ordem de chegada Consumidos: 19 / 35 Horário: 13:00 Clínica: Policlinica de Que…" at bounding box center [315, 150] width 180 height 91
click at [223, 110] on input "Ordem de chegada Consumidos: 19 / 35 Horário: 13:00 Clínica: Policlinica de Que…" at bounding box center [221, 107] width 4 height 5
radio input "true"
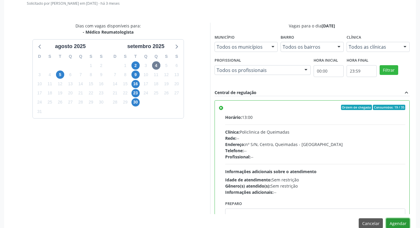
click at [395, 225] on button "Agendar" at bounding box center [398, 223] width 24 height 10
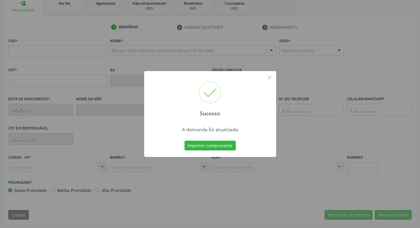
scroll to position [92, 0]
click at [156, 26] on div "Sucesso × A demanda foi atualizada Imprimir comprovante Cancel" at bounding box center [210, 114] width 420 height 228
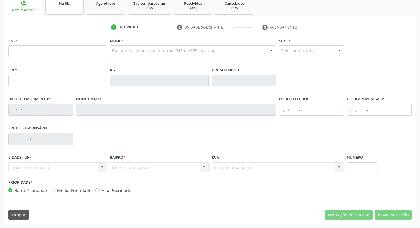
click at [69, 13] on link "Na fila" at bounding box center [64, 5] width 38 height 18
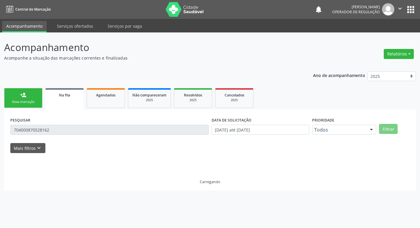
scroll to position [0, 0]
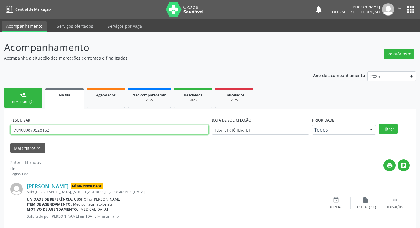
drag, startPoint x: 60, startPoint y: 129, endPoint x: 0, endPoint y: 142, distance: 61.8
click at [0, 142] on div "Acompanhamento Acompanhe a situação das marcações correntes e finalizadas Relat…" at bounding box center [210, 162] width 420 height 260
type input "702404073475824"
click at [379, 124] on button "Filtrar" at bounding box center [388, 129] width 19 height 10
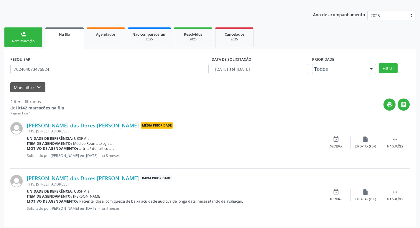
scroll to position [64, 0]
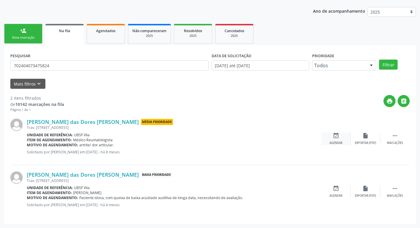
click at [341, 138] on div "event_available Agendar" at bounding box center [335, 138] width 29 height 13
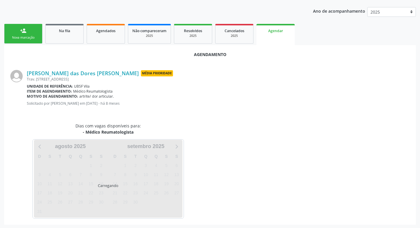
scroll to position [65, 0]
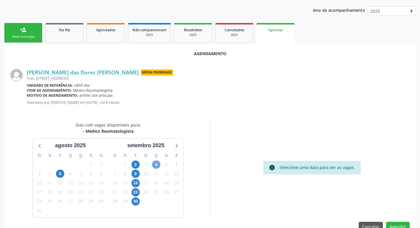
click at [160, 164] on span "4" at bounding box center [156, 164] width 8 height 8
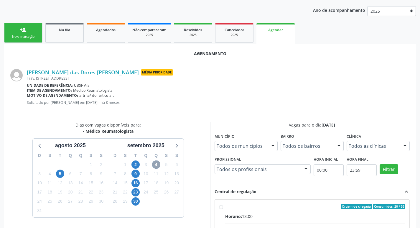
scroll to position [164, 0]
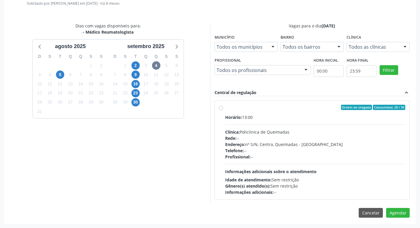
click at [307, 107] on div "Ordem de chegada Consumidos: 20 / 35" at bounding box center [315, 107] width 180 height 5
click at [223, 107] on input "Ordem de chegada Consumidos: 20 / 35 Horário: 13:00 Clínica: Policlinica de Que…" at bounding box center [221, 107] width 4 height 5
radio input "true"
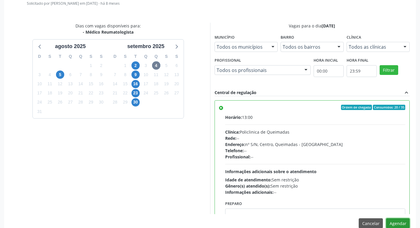
click at [398, 223] on button "Agendar" at bounding box center [398, 223] width 24 height 10
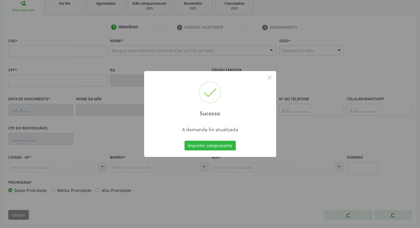
scroll to position [92, 0]
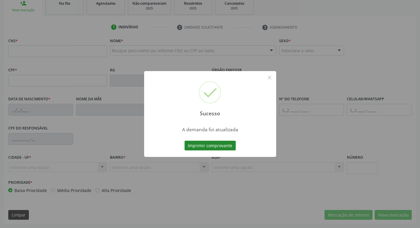
click at [208, 148] on button "Imprimir comprovante" at bounding box center [210, 146] width 51 height 10
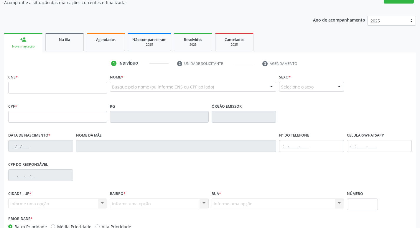
scroll to position [3, 0]
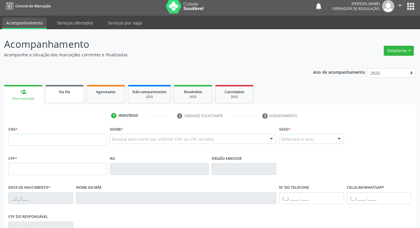
click at [70, 91] on span "Na fila" at bounding box center [64, 91] width 11 height 5
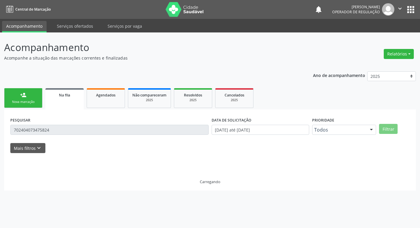
scroll to position [0, 0]
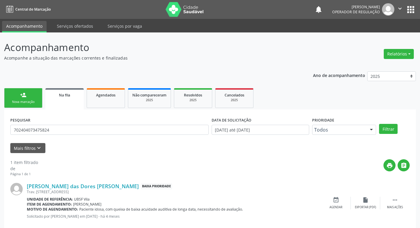
drag, startPoint x: 0, startPoint y: 133, endPoint x: 2, endPoint y: 114, distance: 19.3
click at [0, 132] on div "Acompanhamento Acompanhe a situação das marcações correntes e finalizadas Relat…" at bounding box center [210, 135] width 420 height 207
click at [39, 130] on input "text" at bounding box center [109, 130] width 198 height 10
click at [43, 128] on input "text" at bounding box center [109, 130] width 198 height 10
click at [160, 65] on div "Acompanhamento Acompanhe a situação das marcações correntes e finalizadas Relat…" at bounding box center [210, 137] width 412 height 195
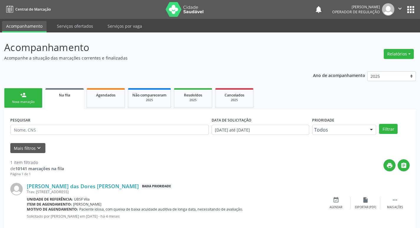
click at [85, 133] on input "text" at bounding box center [109, 130] width 198 height 10
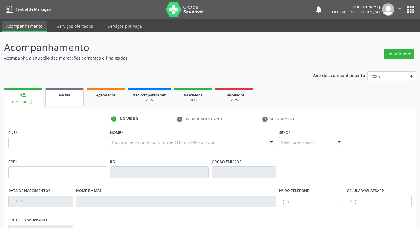
click at [70, 99] on link "Na fila" at bounding box center [64, 97] width 38 height 18
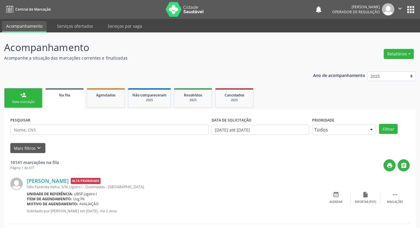
click at [65, 130] on input "text" at bounding box center [109, 130] width 198 height 10
click at [83, 129] on input "text" at bounding box center [109, 130] width 198 height 10
